Goal: Task Accomplishment & Management: Complete application form

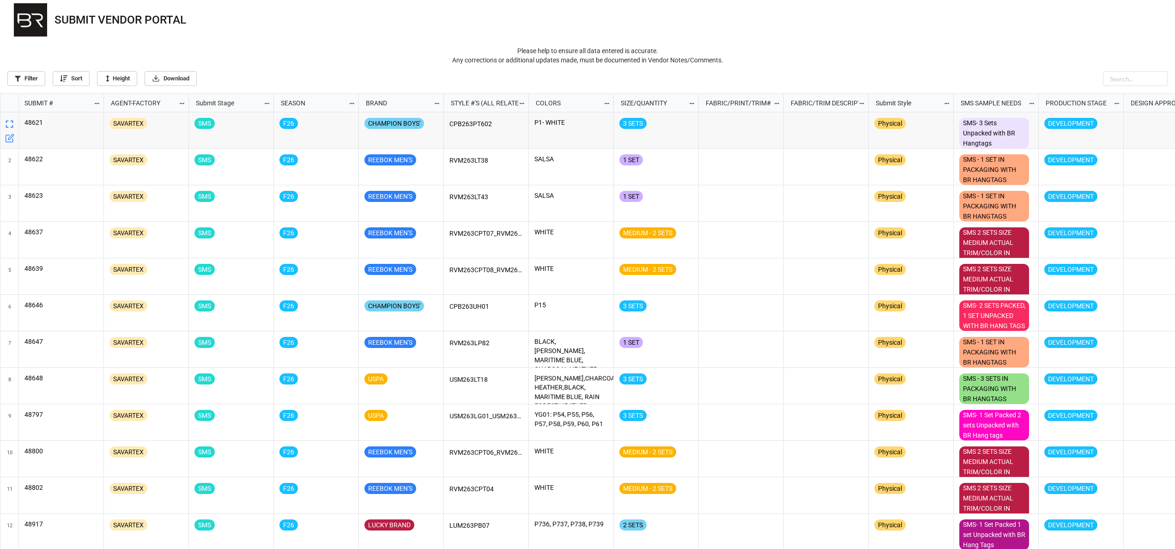
scroll to position [449, 1169]
drag, startPoint x: 733, startPoint y: 0, endPoint x: 712, endPoint y: 44, distance: 49.0
click at [386, 44] on div "SUBMIT VENDOR PORTAL Please help to ensure all data entered is accurate. Any co…" at bounding box center [587, 32] width 1175 height 65
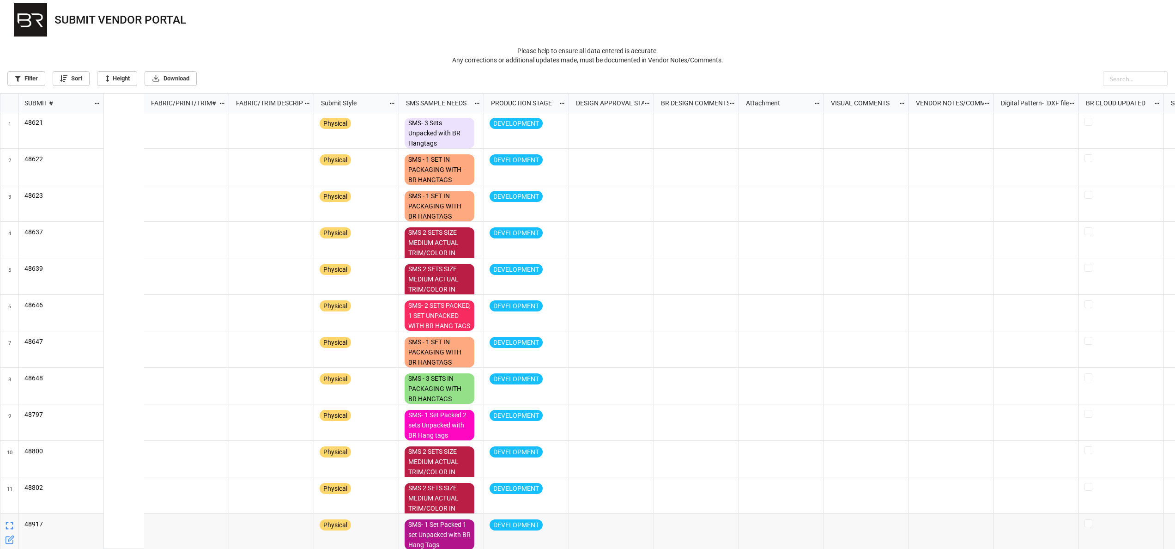
scroll to position [0, 0]
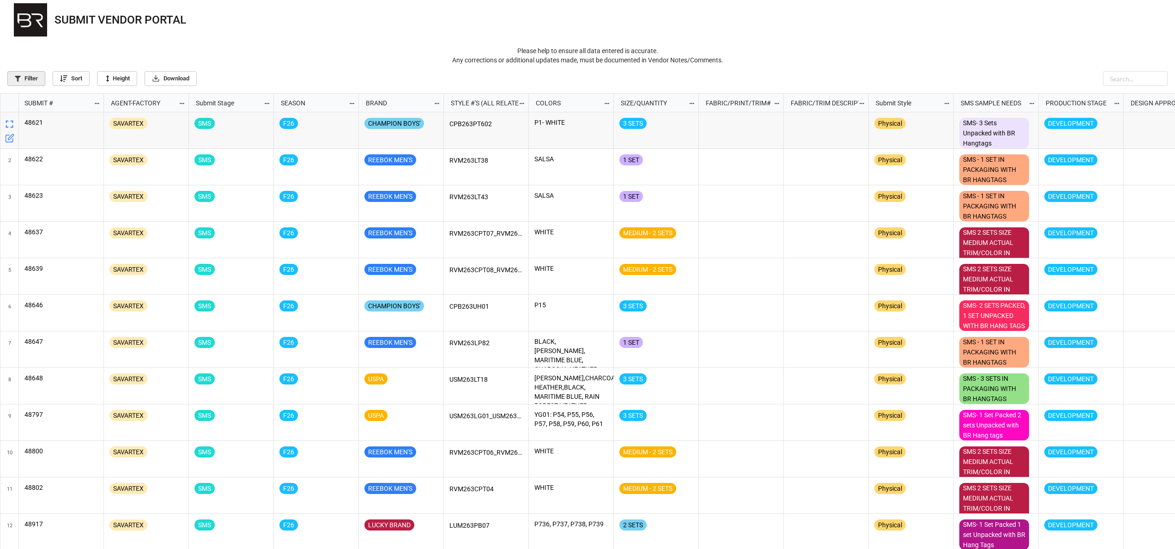
click at [35, 76] on link "Filter" at bounding box center [26, 78] width 38 height 15
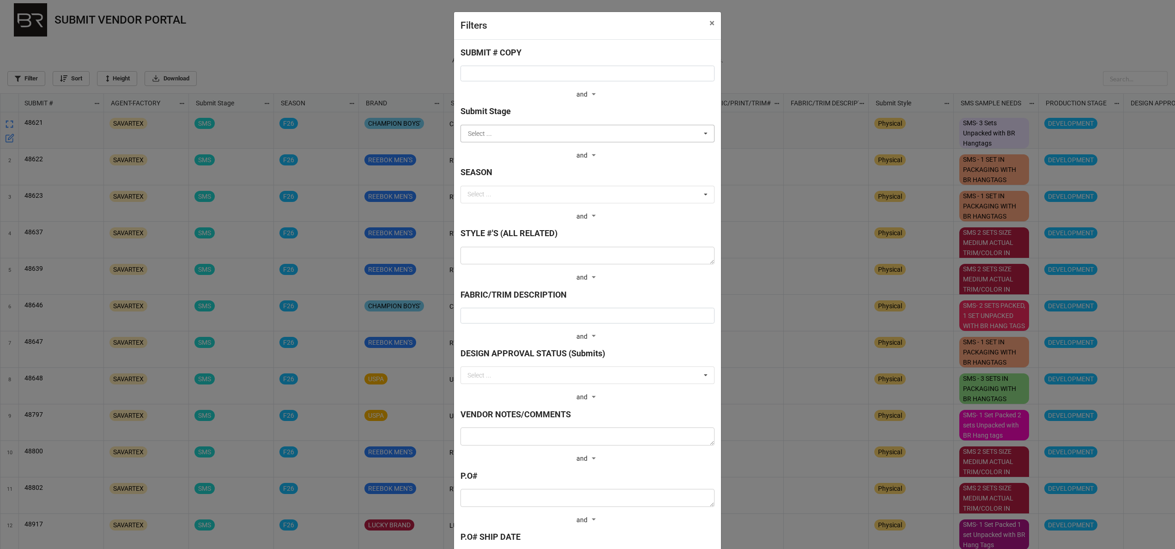
click at [386, 127] on input "text" at bounding box center [587, 133] width 253 height 17
click at [386, 297] on b "FABRIC/TRIM DESCRIPTION" at bounding box center [587, 296] width 254 height 16
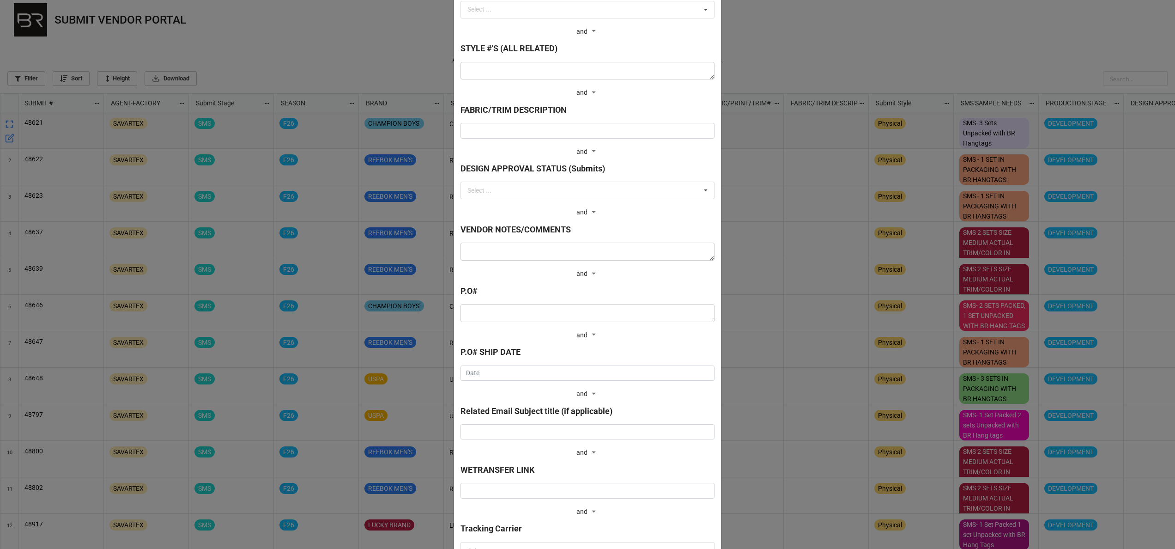
scroll to position [369, 0]
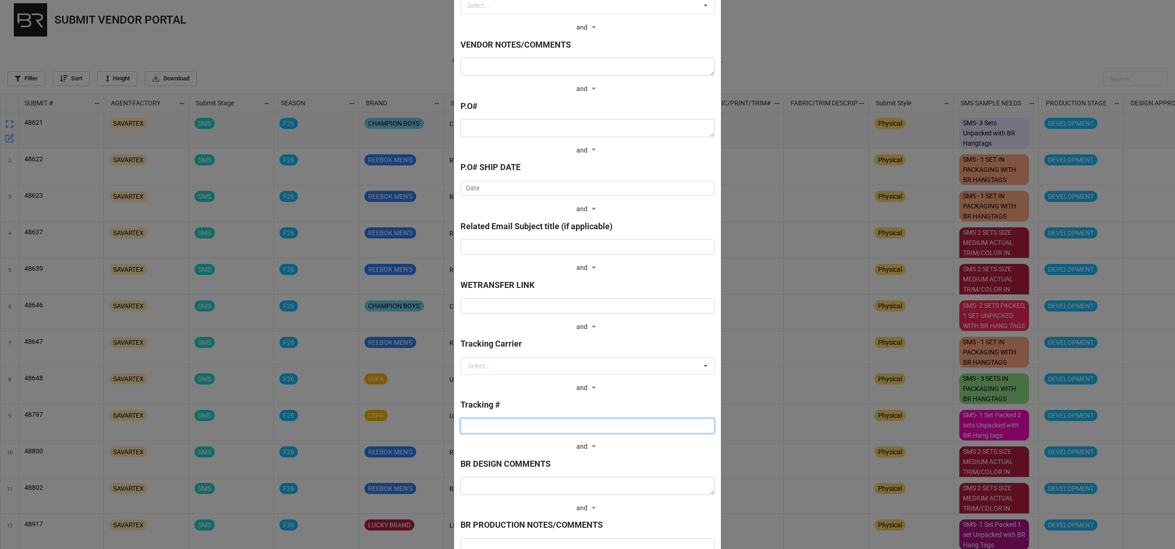
click at [386, 357] on input at bounding box center [587, 426] width 254 height 16
click at [357, 357] on div "Filters × Close SUBMIT # COPY and and Submit Stage Select ... BULK BULK FABRIC …" at bounding box center [587, 274] width 1175 height 549
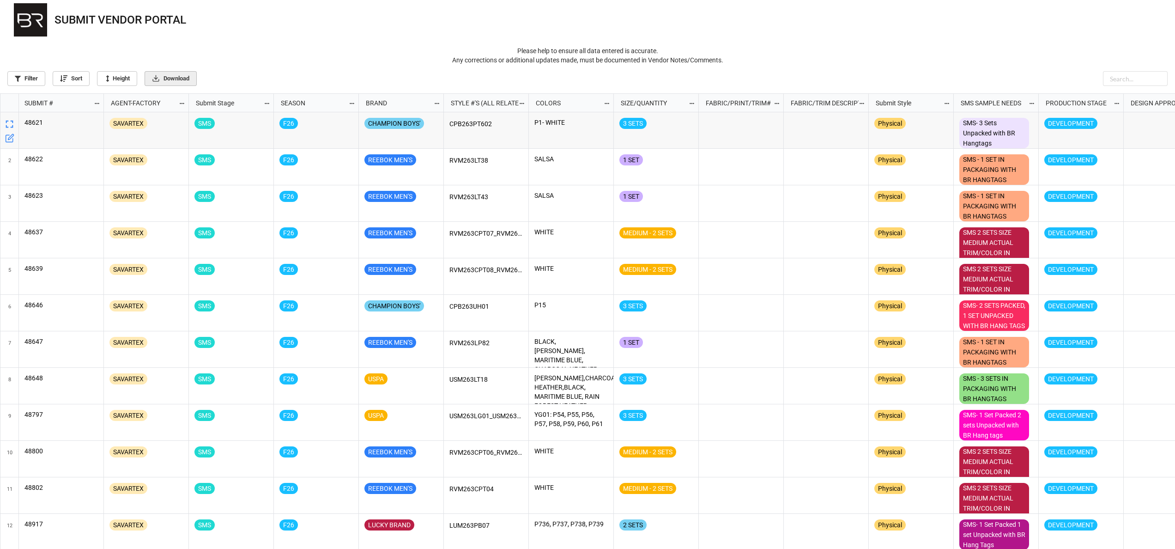
click at [197, 85] on link "Download" at bounding box center [171, 78] width 52 height 15
click at [386, 20] on nav "SUBMIT VENDOR PORTAL" at bounding box center [587, 20] width 1175 height 40
click at [83, 82] on link "Sort" at bounding box center [71, 78] width 37 height 15
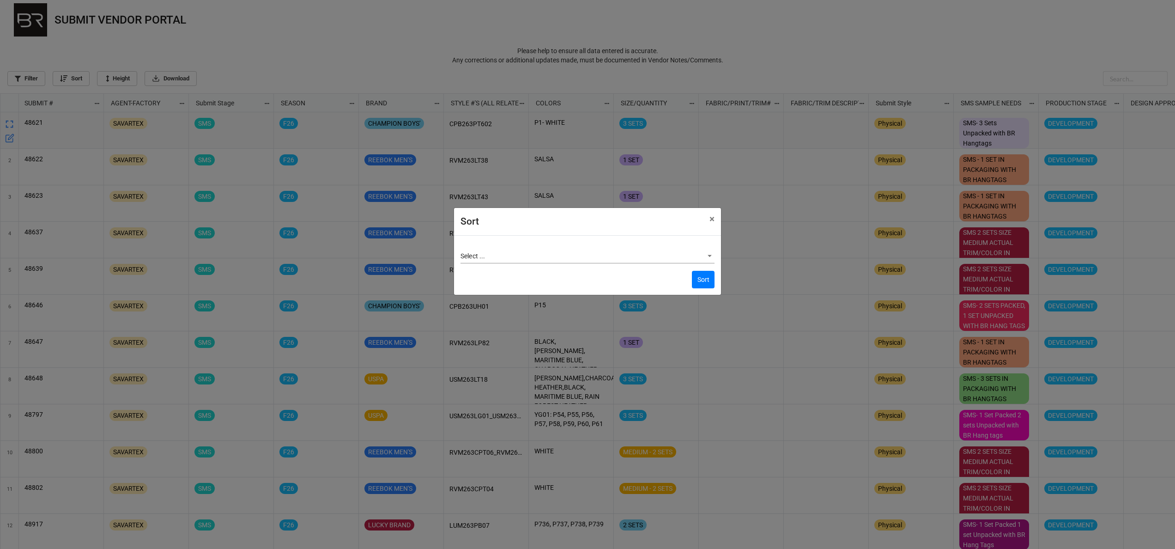
click at [386, 251] on body "SUBMIT VENDOR PORTAL Please help to ensure all data entered is accurate. Any co…" at bounding box center [587, 274] width 1175 height 549
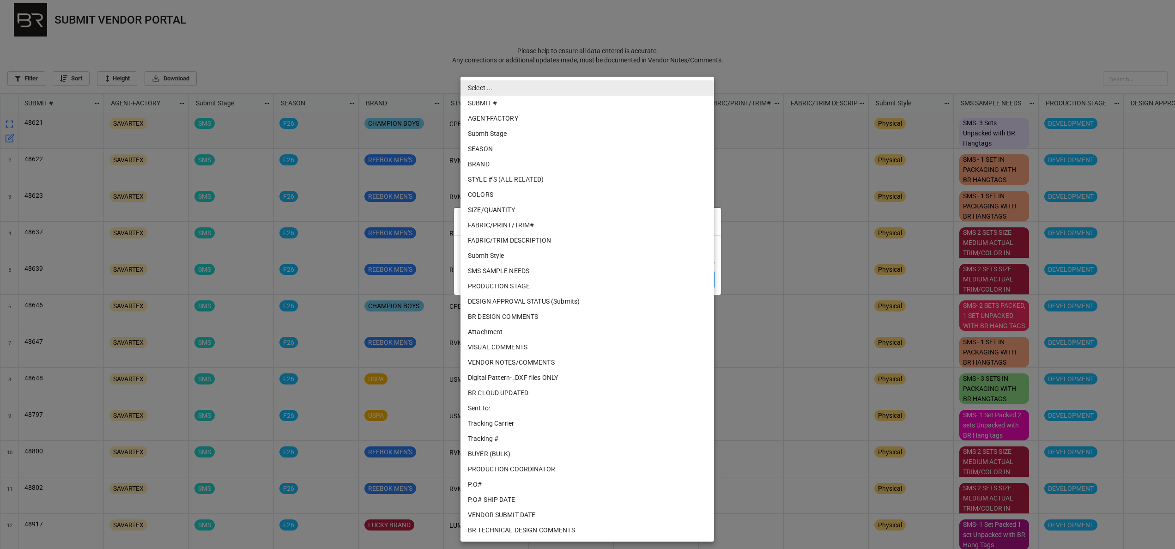
click at [386, 133] on li "Submit Stage" at bounding box center [587, 133] width 254 height 15
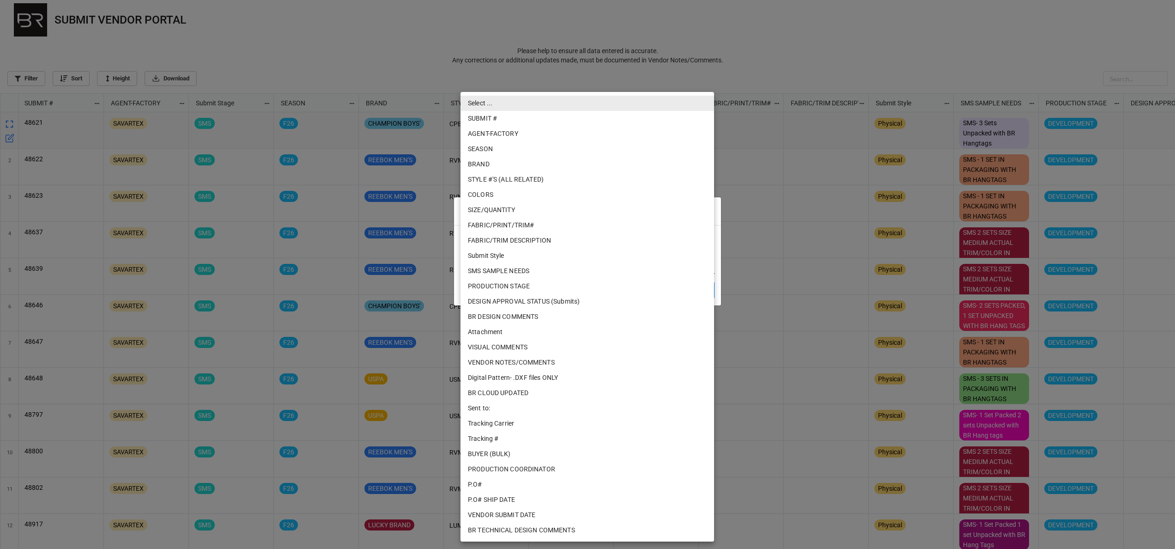
click at [386, 270] on body "SUBMIT VENDOR PORTAL Please help to ensure all data entered is accurate. Any co…" at bounding box center [587, 274] width 1175 height 549
click at [386, 231] on div at bounding box center [587, 274] width 1175 height 549
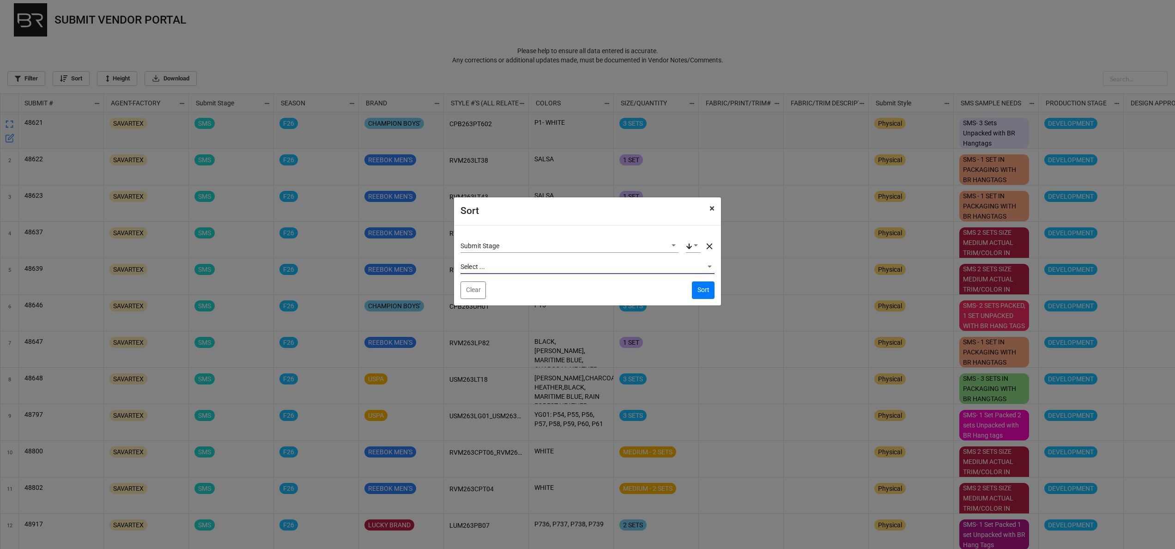
click at [386, 206] on span "×" at bounding box center [711, 208] width 5 height 11
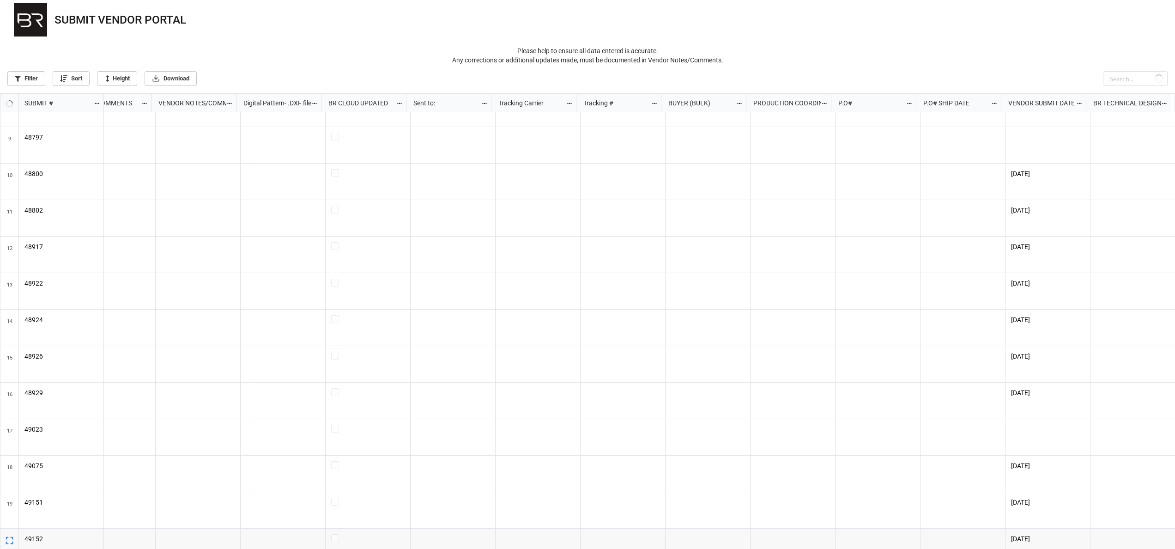
scroll to position [277, 1304]
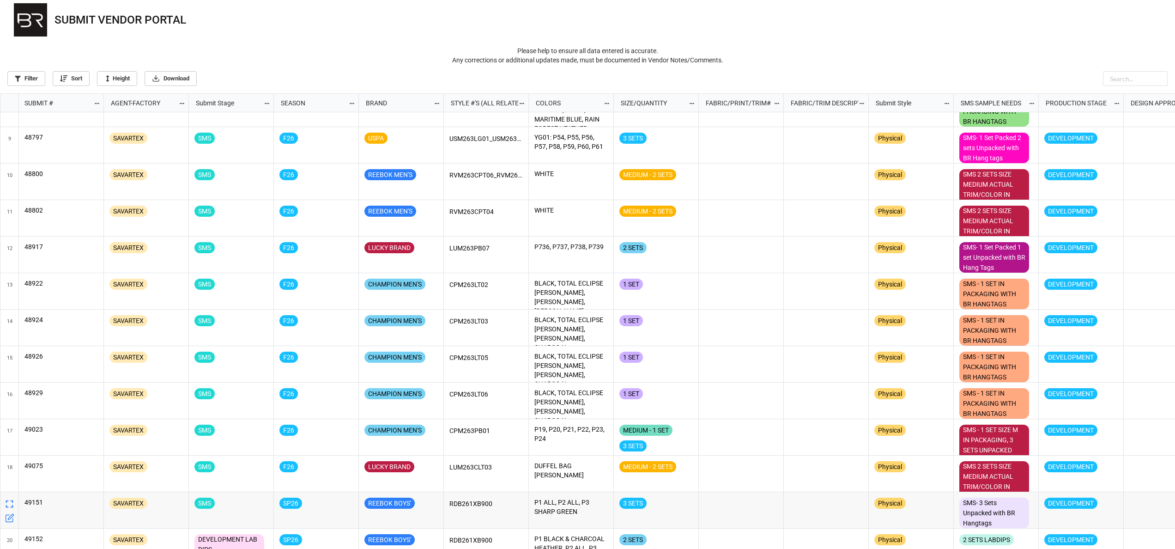
click at [9, 357] on icon "grid" at bounding box center [9, 503] width 13 height 13
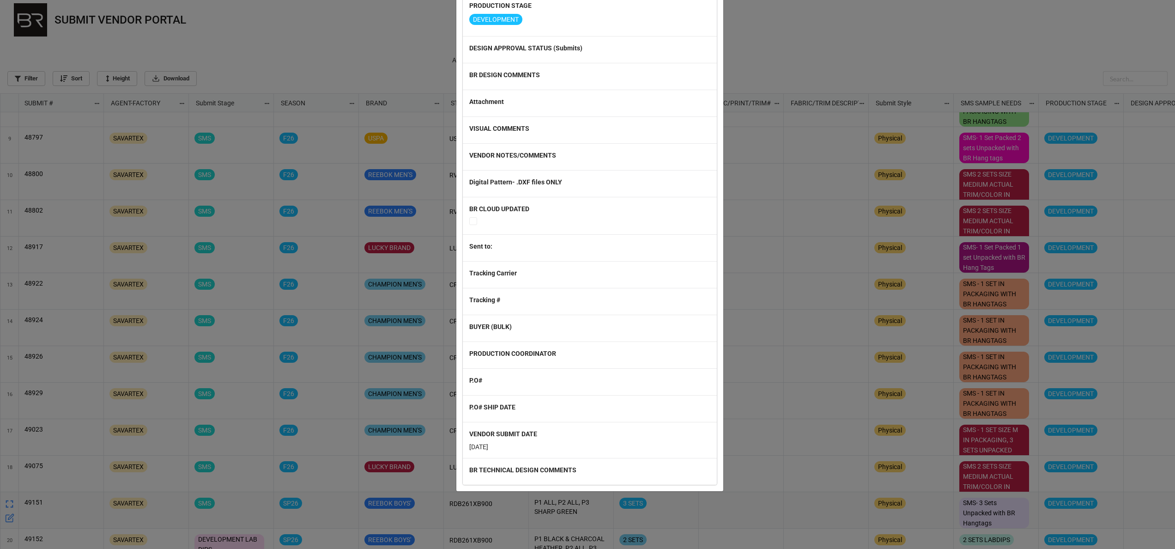
click at [386, 357] on div "× Close SUBMIT # [PHONE_NUMBER] Submit Stage SMS SEASON SP26 BRAND REEBOK BOYS'…" at bounding box center [587, 274] width 1175 height 549
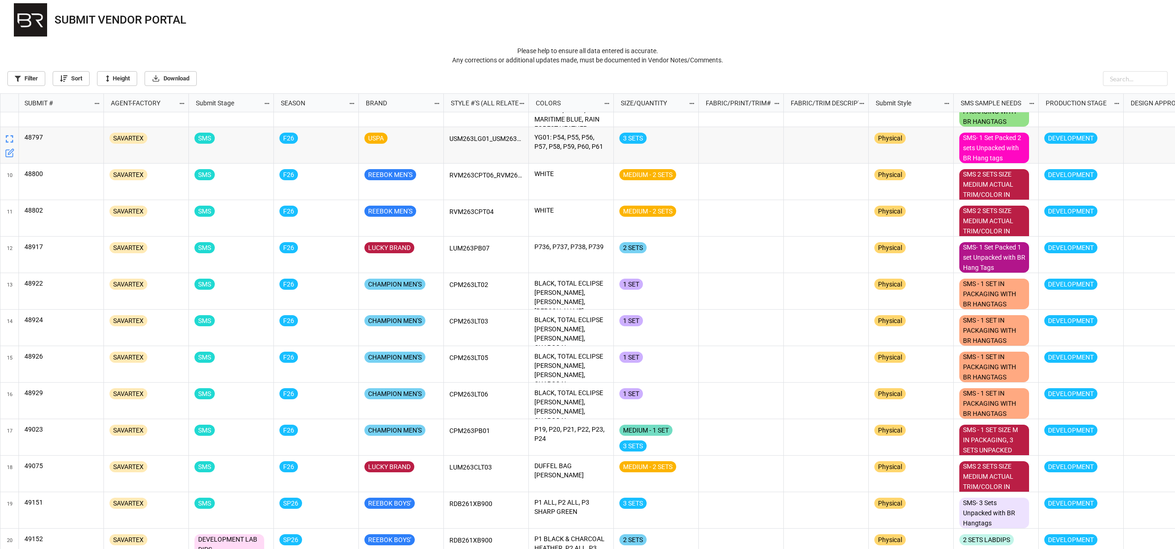
click at [386, 37] on nav "SUBMIT VENDOR PORTAL" at bounding box center [587, 20] width 1175 height 40
